Goal: Task Accomplishment & Management: Manage account settings

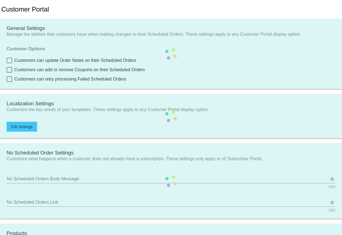
type input "Shop now to create a new Subscription"
type input "[URL][DOMAIN_NAME]"
type input "1"
type input "20"
type input "500"
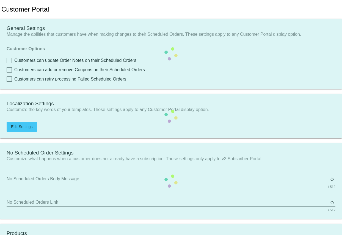
type input "500"
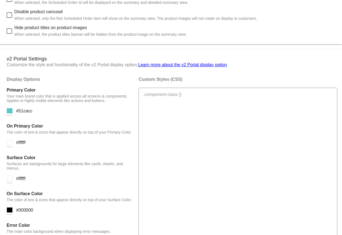
scroll to position [338, 0]
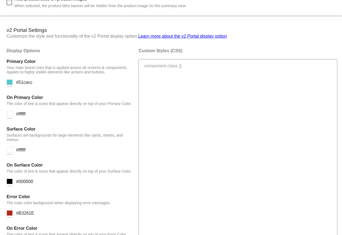
scroll to position [359, 0]
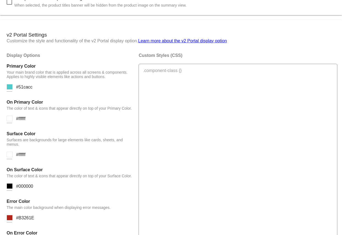
click at [23, 89] on span "#51cacc" at bounding box center [24, 87] width 16 height 5
click at [24, 89] on span "#51cacc" at bounding box center [24, 87] width 16 height 5
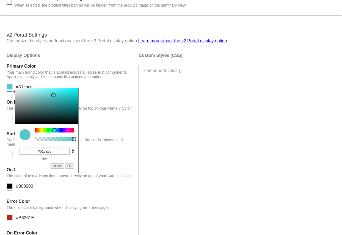
click at [11, 89] on input at bounding box center [10, 86] width 6 height 5
click at [49, 155] on input "#51cacc" at bounding box center [45, 151] width 50 height 7
paste input "118acb"
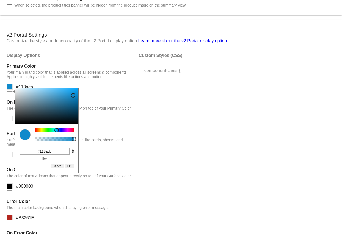
type input "#118acb"
click at [69, 169] on button "OK" at bounding box center [69, 166] width 9 height 5
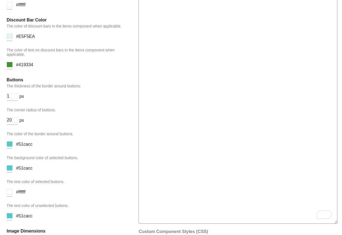
scroll to position [621, 0]
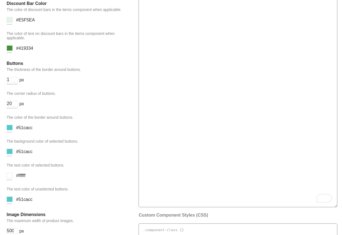
click at [9, 130] on input at bounding box center [10, 127] width 6 height 5
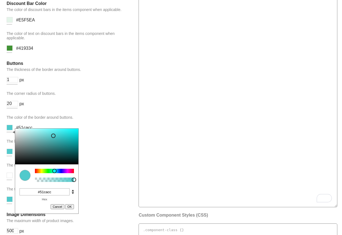
click at [51, 196] on input "#51cacc" at bounding box center [45, 191] width 50 height 7
paste input "118acb"
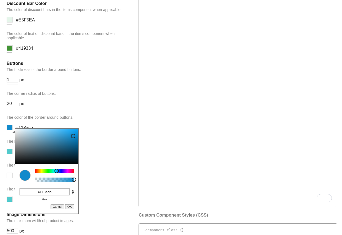
type input "#118acb"
click at [74, 214] on div "Cancel OK" at bounding box center [46, 208] width 63 height 9
click at [72, 209] on button "OK" at bounding box center [69, 206] width 9 height 5
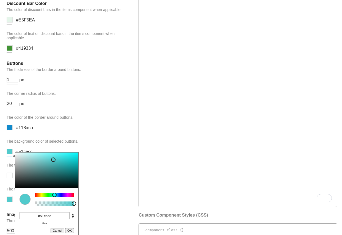
click at [10, 154] on input at bounding box center [10, 151] width 6 height 5
click at [46, 219] on input "#51cacc" at bounding box center [45, 215] width 50 height 7
paste input "118acb"
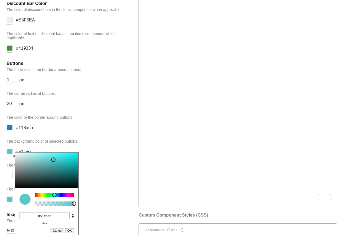
type input "#118acb"
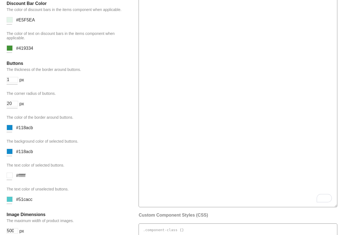
click at [115, 186] on div "The text color of selected buttons. #ffffff" at bounding box center [70, 174] width 126 height 23
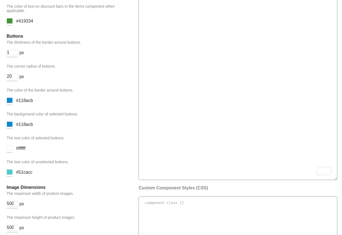
scroll to position [658, 0]
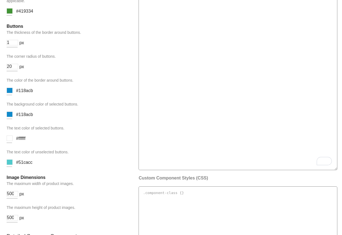
click at [10, 165] on input at bounding box center [10, 161] width 6 height 5
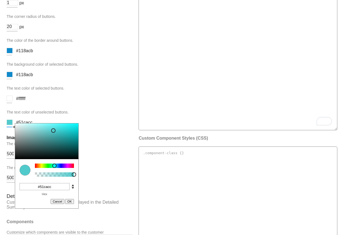
scroll to position [699, 0]
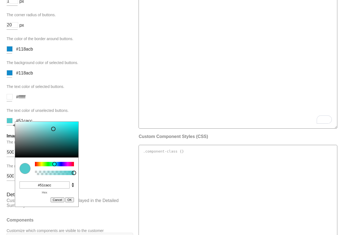
click at [48, 189] on input "#51cacc" at bounding box center [45, 184] width 50 height 7
paste input "118acb"
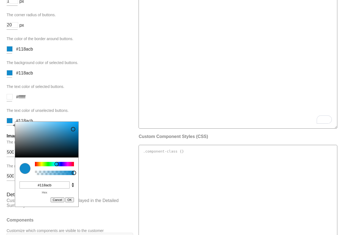
type input "#118acb"
click at [35, 196] on div "Hex" at bounding box center [46, 193] width 59 height 5
click at [72, 202] on button "OK" at bounding box center [69, 199] width 9 height 5
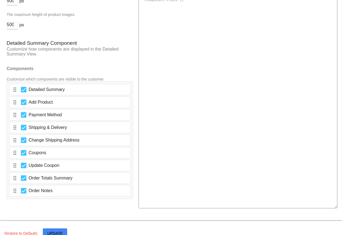
scroll to position [863, 0]
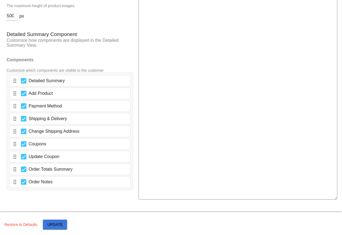
click at [58, 226] on span "Update" at bounding box center [54, 224] width 15 height 4
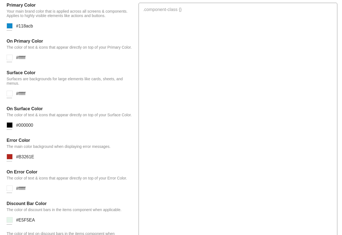
scroll to position [423, 0]
